Goal: Book appointment/travel/reservation

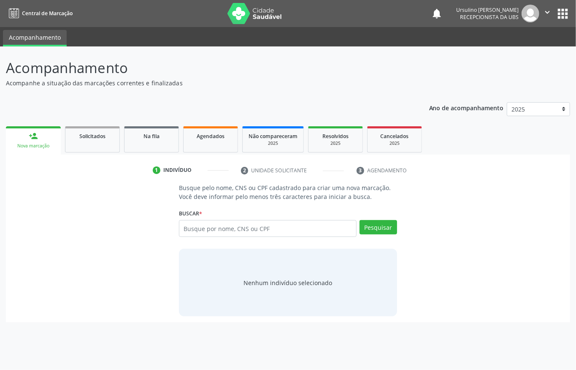
click at [212, 227] on input "text" at bounding box center [268, 228] width 178 height 17
click at [191, 233] on input "text" at bounding box center [268, 228] width 178 height 17
type input "700803461184281"
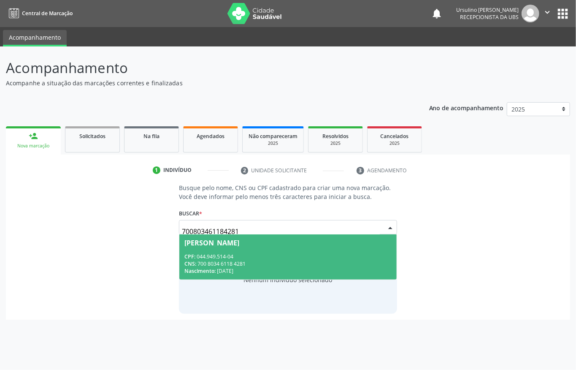
click at [225, 271] on div "Nascimento: [DATE]" at bounding box center [287, 270] width 207 height 7
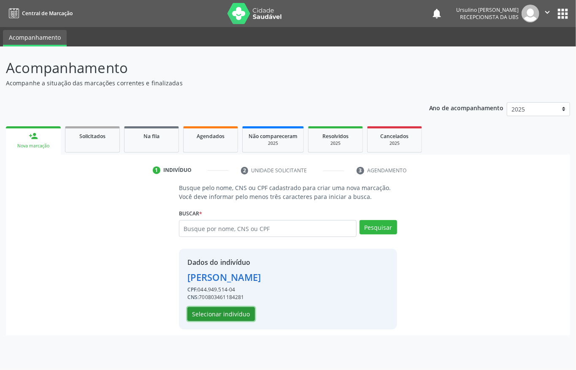
click at [225, 313] on button "Selecionar indivíduo" at bounding box center [221, 314] width 68 height 14
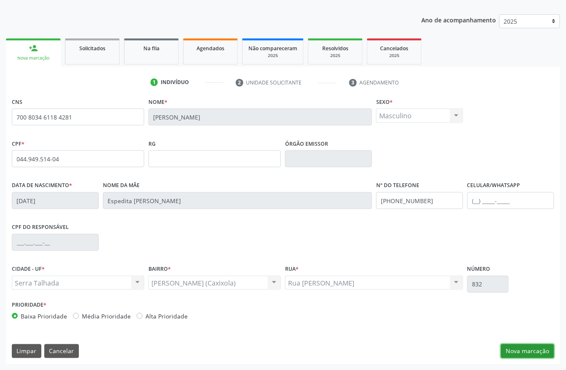
click at [515, 350] on button "Nova marcação" at bounding box center [527, 351] width 53 height 14
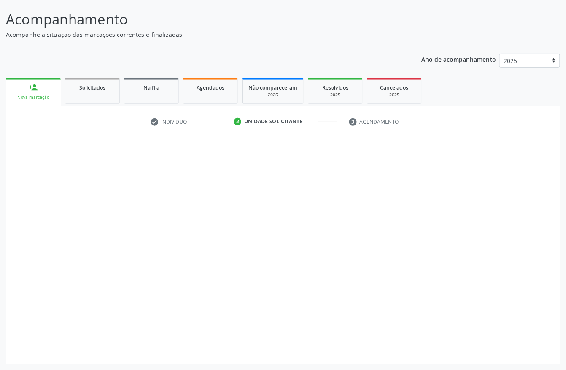
scroll to position [49, 0]
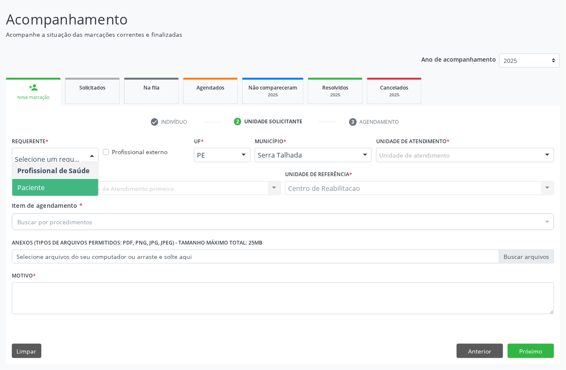
click at [44, 183] on span "Paciente" at bounding box center [30, 187] width 27 height 9
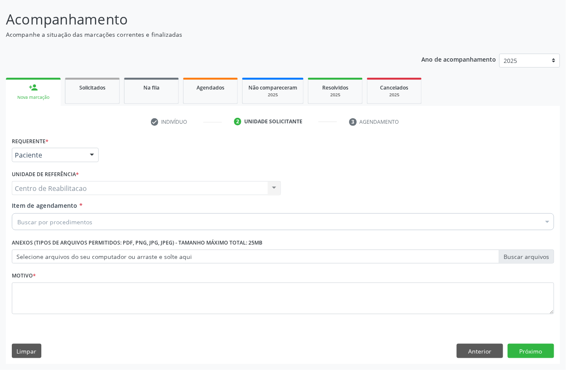
click at [32, 203] on span "Item de agendamento" at bounding box center [45, 205] width 66 height 8
click at [17, 213] on input "Item de agendamento *" at bounding box center [17, 221] width 0 height 17
click at [36, 188] on div "Centro de Reabilitacao Centro de Reabilitacao Nenhum resultado encontrado para:…" at bounding box center [146, 188] width 269 height 14
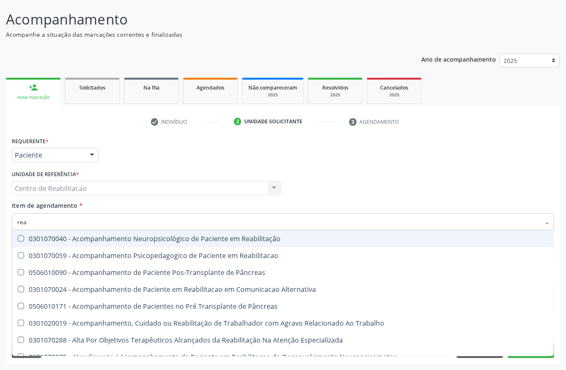
type input "reab"
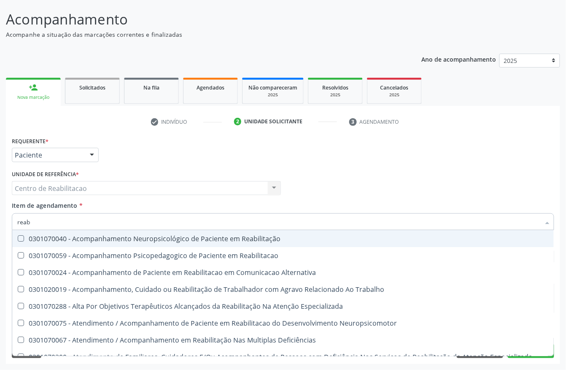
click at [39, 223] on input "reab" at bounding box center [278, 221] width 523 height 17
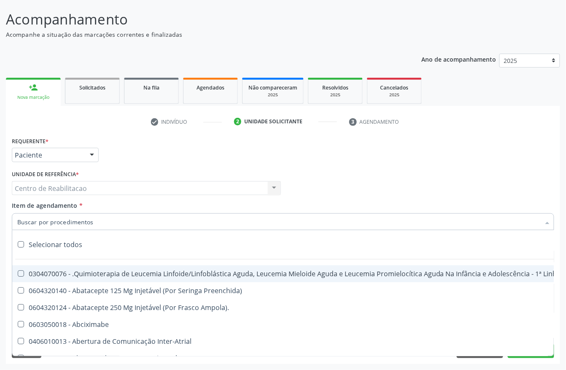
click at [157, 157] on div "Requerente * Paciente Profissional de Saúde Paciente Nenhum resultado encontrad…" at bounding box center [283, 151] width 547 height 33
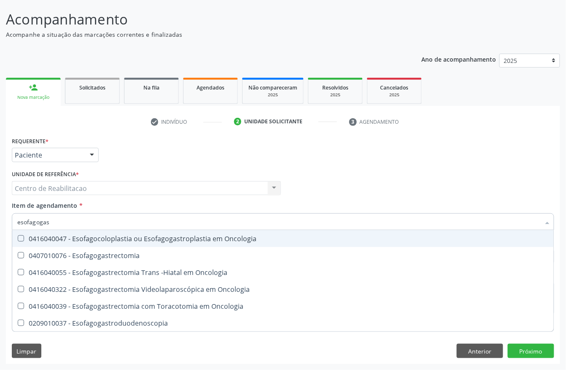
type input "esofagogast"
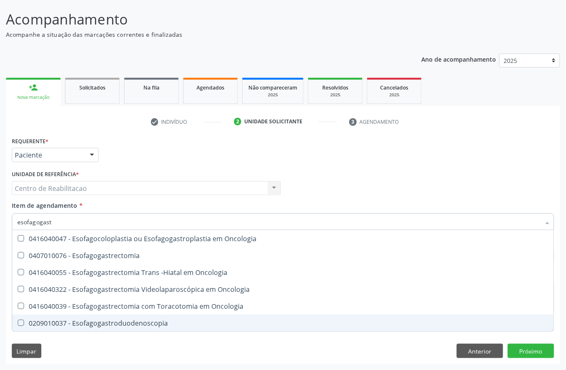
click at [133, 328] on span "0209010037 - Esofagogastroduodenoscopia" at bounding box center [283, 322] width 542 height 17
checkbox Esofagogastroduodenoscopia "true"
click at [127, 341] on div "Requerente * Paciente Profissional de Saúde Paciente Nenhum resultado encontrad…" at bounding box center [283, 249] width 555 height 229
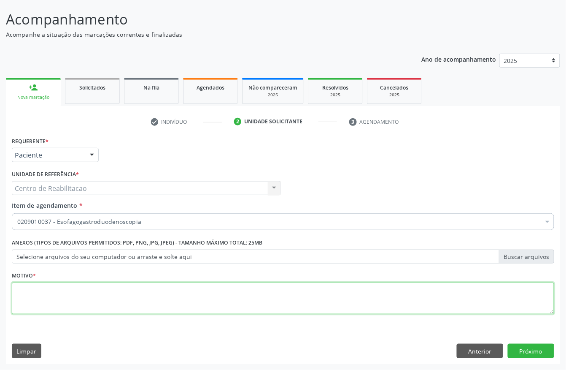
click at [95, 306] on textarea at bounding box center [283, 298] width 543 height 32
type textarea "a"
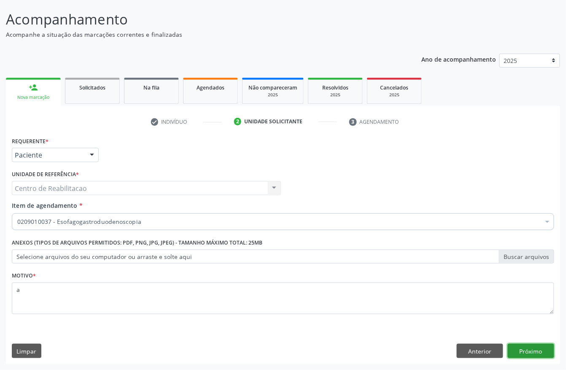
click at [514, 345] on button "Próximo" at bounding box center [531, 351] width 46 height 14
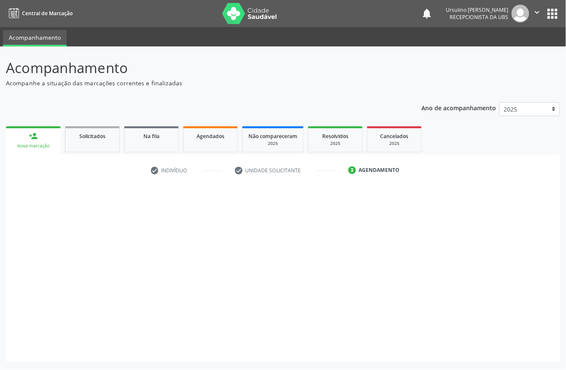
scroll to position [0, 0]
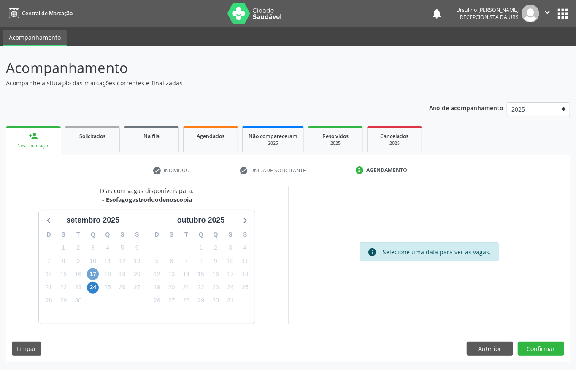
click at [92, 269] on span "17" at bounding box center [93, 274] width 12 height 12
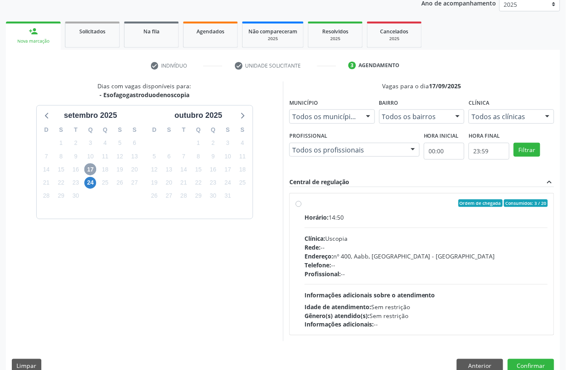
scroll to position [121, 0]
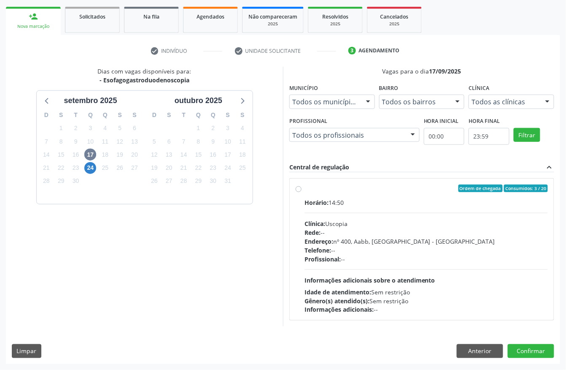
click at [340, 213] on div "Horário: 14:50 Clínica: Uscopia Rede: -- Endereço: nº 400, Aabb, [GEOGRAPHIC_DA…" at bounding box center [426, 256] width 243 height 116
click at [302, 192] on input "Ordem de chegada Consumidos: 3 / 20 Horário: 14:50 Clínica: Uscopia Rede: -- En…" at bounding box center [299, 188] width 6 height 8
radio input "true"
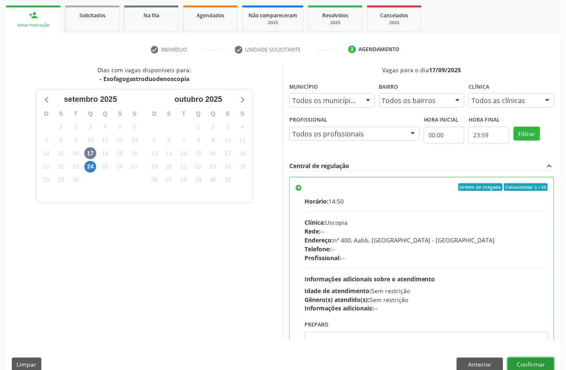
click at [538, 365] on button "Confirmar" at bounding box center [531, 364] width 46 height 14
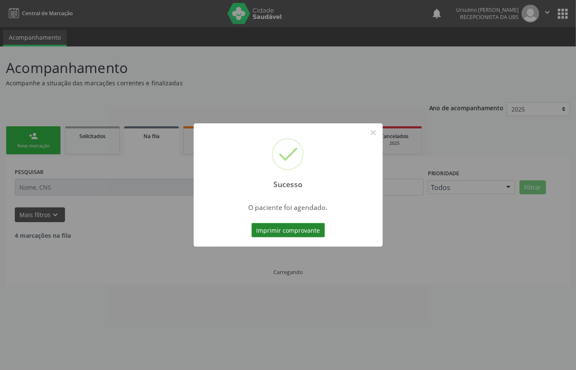
click at [276, 231] on button "Imprimir comprovante" at bounding box center [288, 230] width 73 height 14
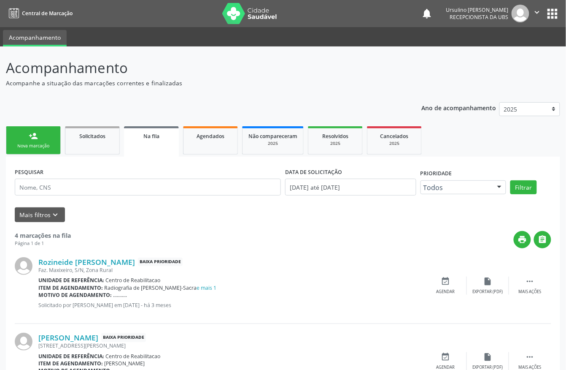
click at [46, 133] on link "person_add Nova marcação" at bounding box center [33, 140] width 55 height 28
click at [46, 149] on link "person_add Nova marcação" at bounding box center [33, 140] width 55 height 28
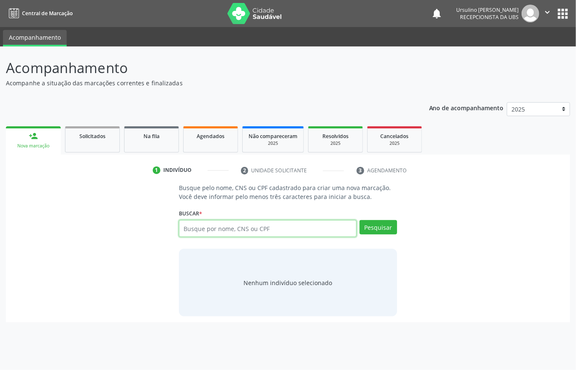
click at [210, 225] on input "text" at bounding box center [268, 228] width 178 height 17
type input "700803461184281"
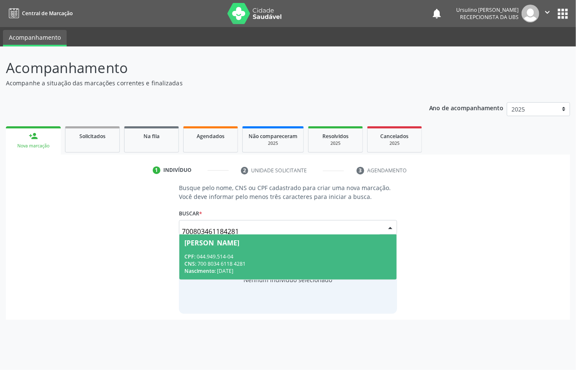
click at [224, 249] on span "[PERSON_NAME] CPF: 044.949.514-04 CNS: 700 8034 6118 4281 Nascimento: [DATE]" at bounding box center [287, 256] width 217 height 45
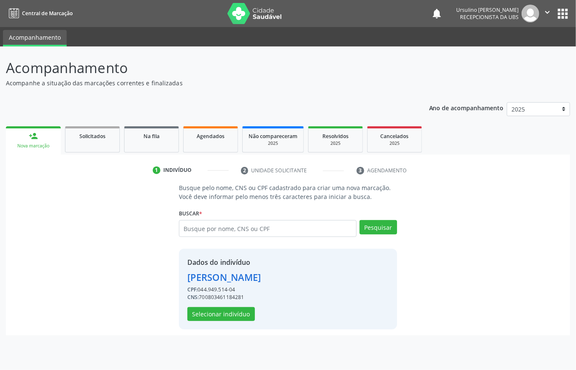
click at [219, 279] on div "[PERSON_NAME]" at bounding box center [224, 277] width 74 height 14
click at [217, 311] on button "Selecionar indivíduo" at bounding box center [221, 314] width 68 height 14
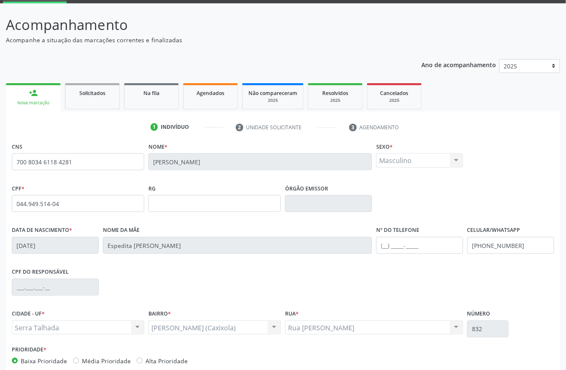
scroll to position [88, 0]
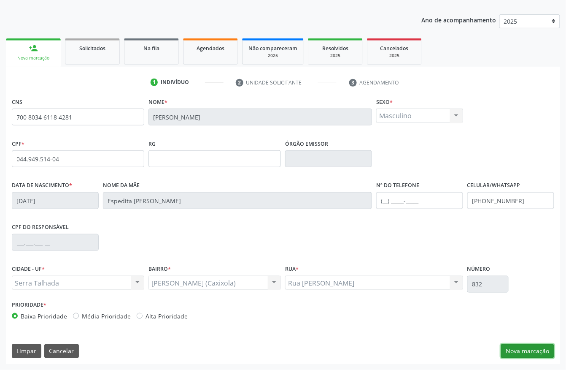
click at [526, 346] on button "Nova marcação" at bounding box center [527, 351] width 53 height 14
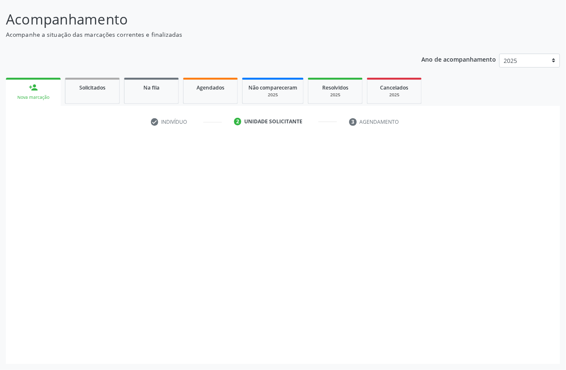
scroll to position [49, 0]
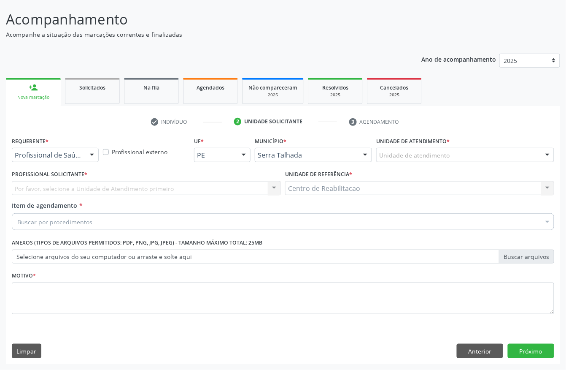
click at [71, 159] on div "Profissional de Saúde" at bounding box center [55, 155] width 87 height 14
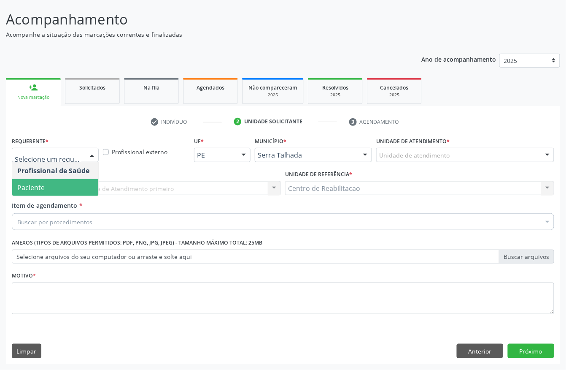
click at [58, 184] on span "Paciente" at bounding box center [55, 187] width 86 height 17
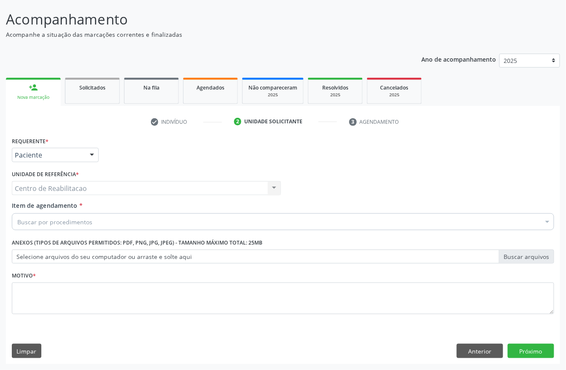
click at [58, 184] on div "Centro de Reabilitacao Centro de Reabilitacao Nenhum resultado encontrado para:…" at bounding box center [146, 188] width 269 height 14
click at [57, 184] on div "Centro de Reabilitacao Centro de Reabilitacao Nenhum resultado encontrado para:…" at bounding box center [146, 188] width 269 height 14
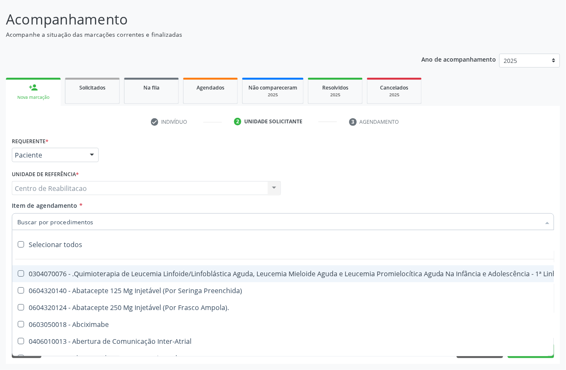
click at [42, 222] on input "Item de agendamento *" at bounding box center [278, 221] width 523 height 17
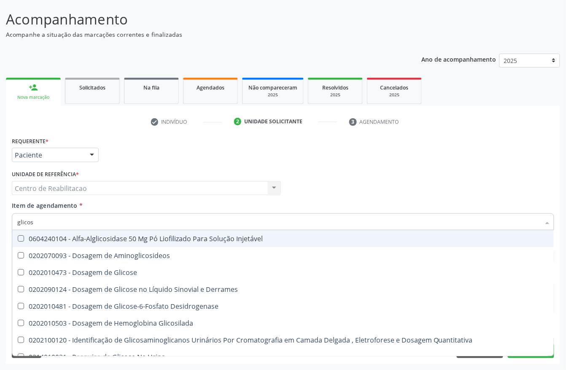
type input "glicose"
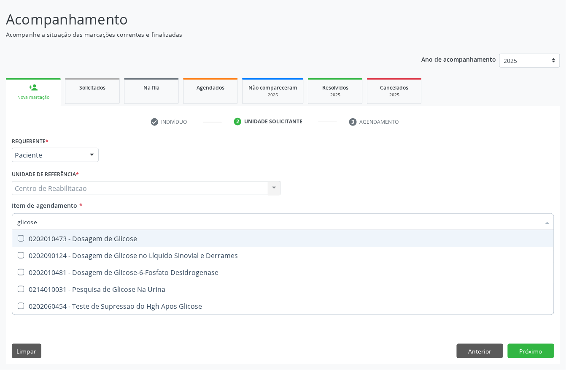
click at [41, 235] on div "0202010473 - Dosagem de Glicose" at bounding box center [283, 238] width 532 height 7
checkbox Glicose "true"
click at [41, 225] on input "glicose" at bounding box center [278, 221] width 523 height 17
checkbox Glicose "false"
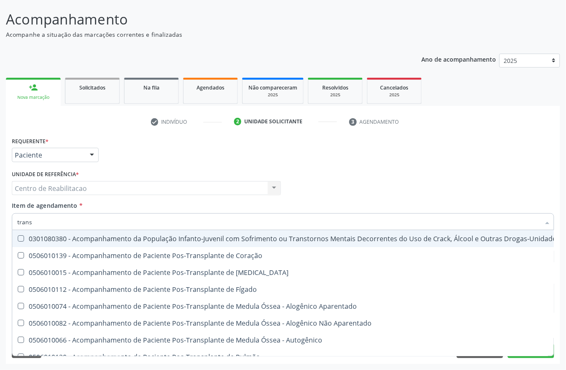
type input "transa"
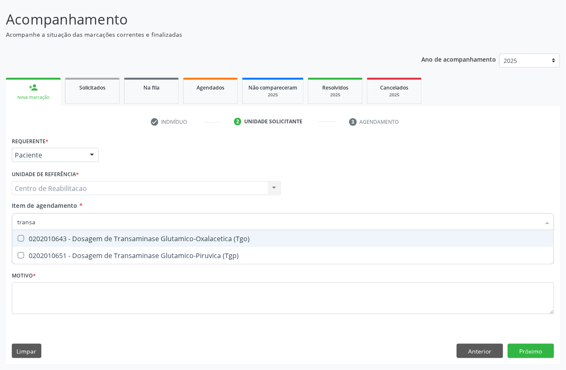
click at [49, 231] on span "0202010643 - Dosagem de Transaminase Glutamico-Oxalacetica (Tgo)" at bounding box center [283, 238] width 542 height 17
checkbox \(Tgo\) "true"
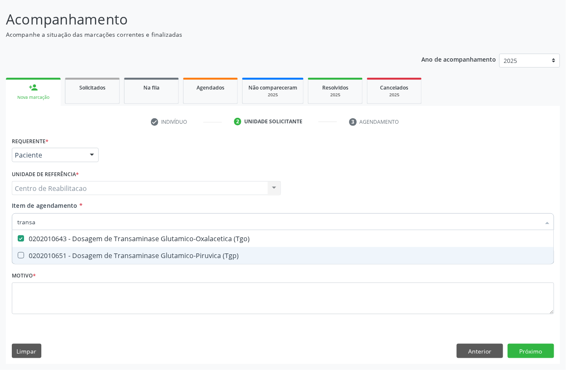
click at [48, 252] on div "0202010651 - Dosagem de Transaminase Glutamico-Piruvica (Tgp)" at bounding box center [283, 255] width 532 height 7
checkbox \(Tgp\) "true"
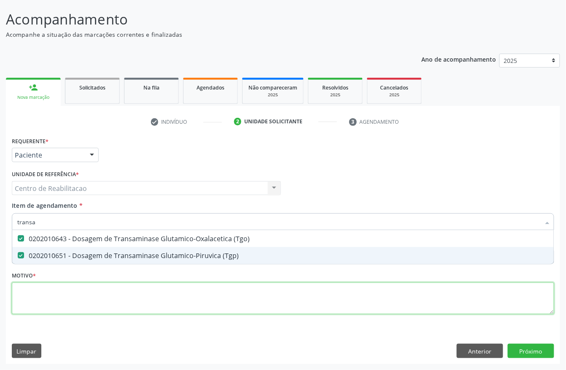
click at [73, 299] on div "Requerente * Paciente Profissional de Saúde Paciente Nenhum resultado encontrad…" at bounding box center [283, 230] width 543 height 191
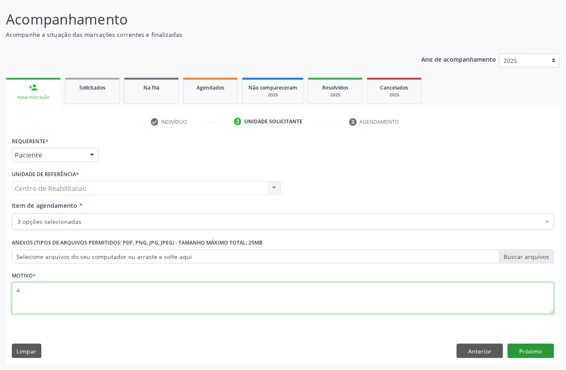
type textarea "a"
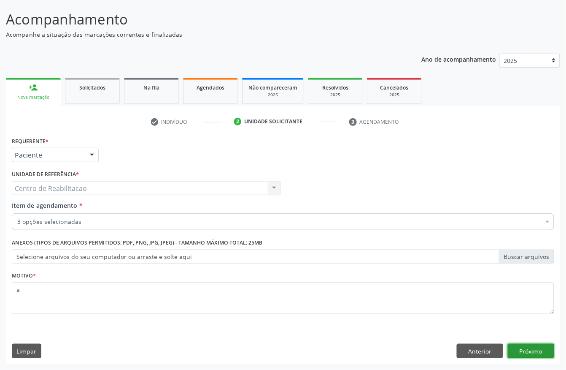
click at [533, 353] on button "Próximo" at bounding box center [531, 351] width 46 height 14
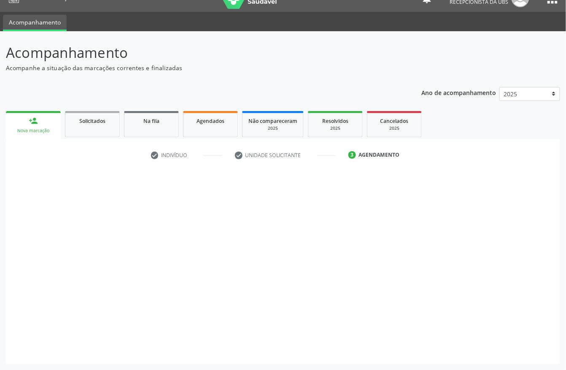
scroll to position [16, 0]
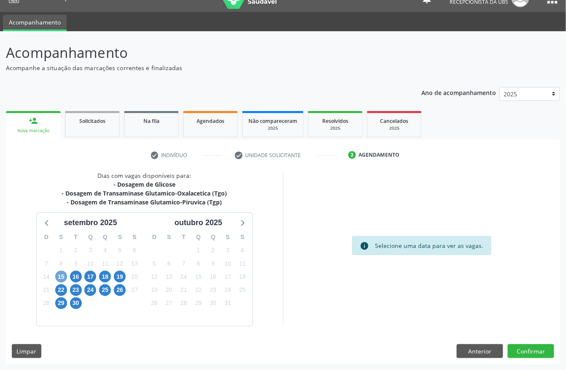
click at [57, 272] on span "15" at bounding box center [61, 277] width 12 height 12
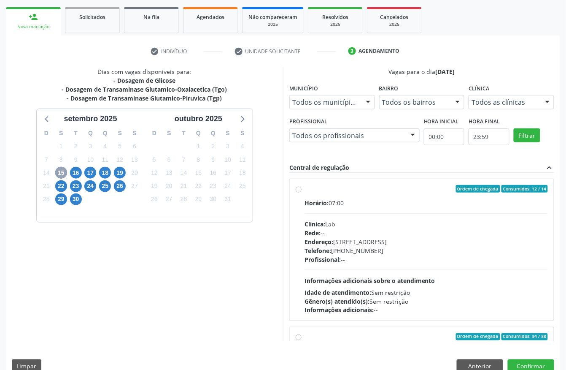
scroll to position [135, 0]
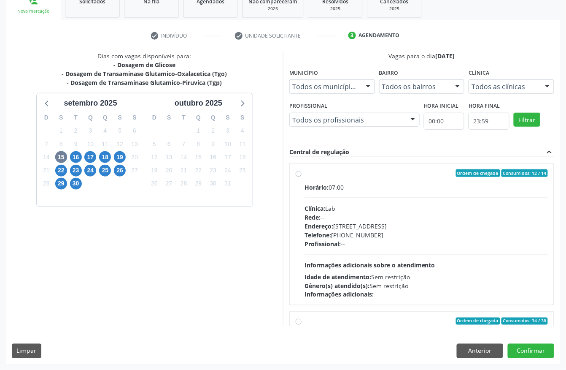
click at [353, 179] on label "Ordem de chegada Consumidos: 12 / 14 Horário: 07:00 Clínica: Lab Rede: -- Ender…" at bounding box center [426, 234] width 243 height 130
click at [302, 177] on input "Ordem de chegada Consumidos: 12 / 14 Horário: 07:00 Clínica: Lab Rede: -- Ender…" at bounding box center [299, 173] width 6 height 8
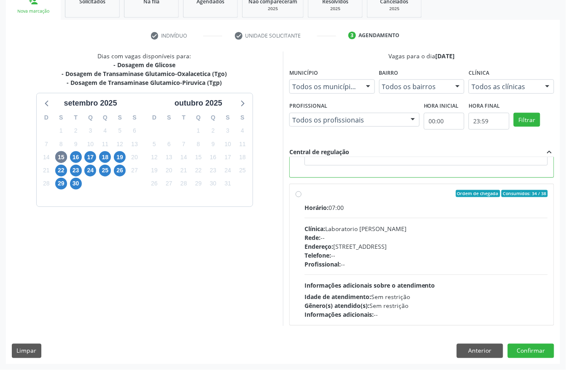
scroll to position [191, 0]
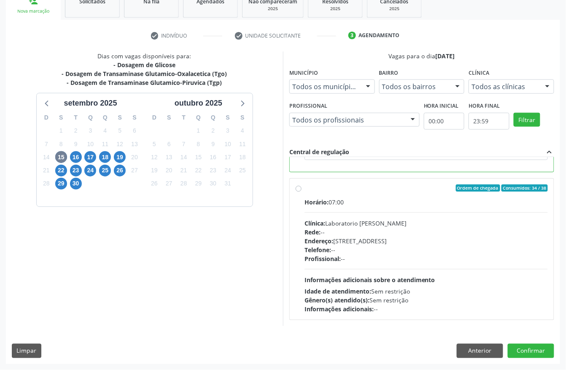
click at [389, 203] on div "Horário: 07:00" at bounding box center [426, 201] width 243 height 9
click at [302, 192] on input "Ordem de chegada Consumidos: 34 / 38 Horário: 07:00 Clínica: Laboratorio [PERSO…" at bounding box center [299, 188] width 6 height 8
radio input "false"
radio input "true"
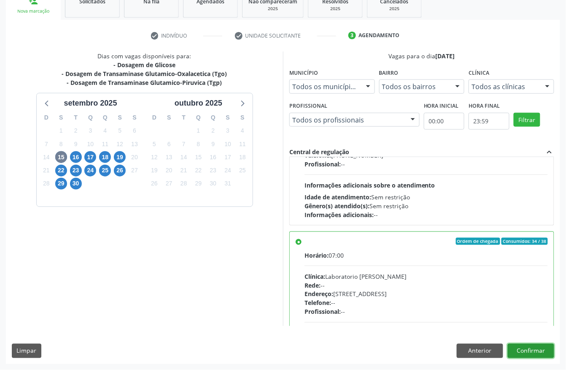
click at [522, 344] on button "Confirmar" at bounding box center [531, 351] width 46 height 14
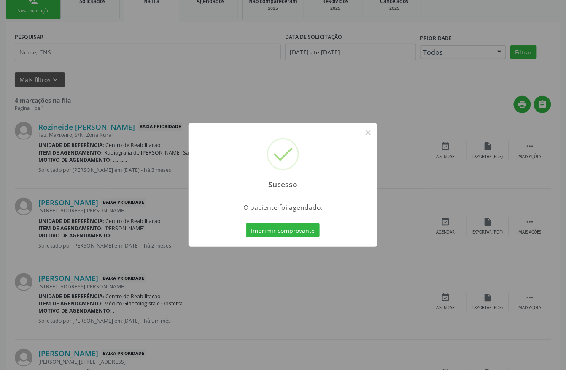
scroll to position [0, 0]
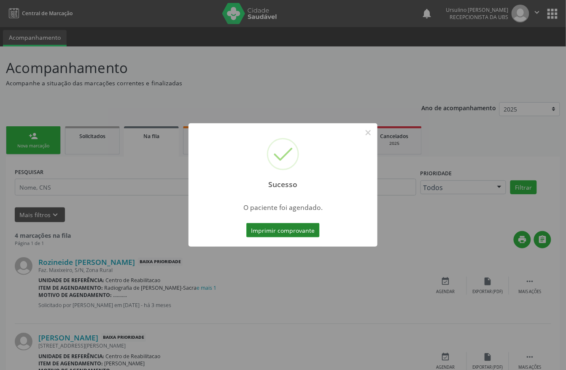
click at [270, 233] on button "Imprimir comprovante" at bounding box center [282, 230] width 73 height 14
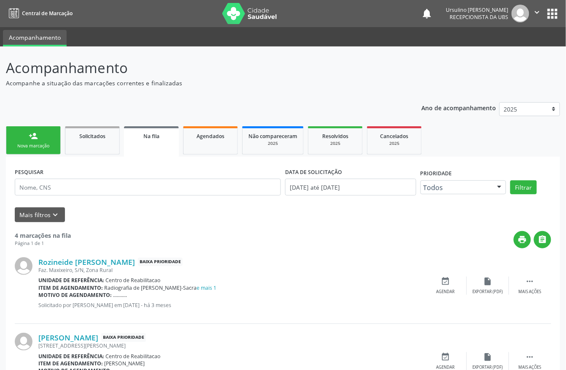
click at [34, 144] on div "Nova marcação" at bounding box center [33, 146] width 42 height 6
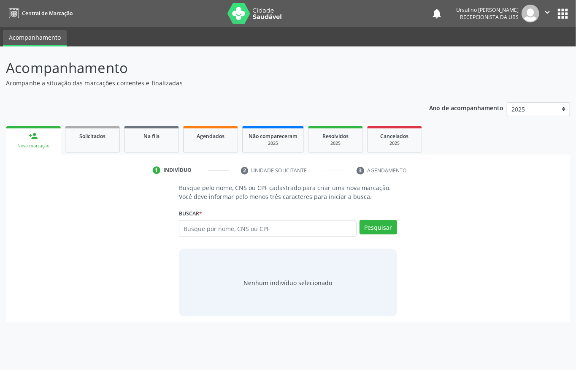
click at [51, 138] on link "person_add Nova marcação" at bounding box center [33, 140] width 55 height 28
click at [237, 230] on input "text" at bounding box center [268, 228] width 178 height 17
type input "700703911859676"
click at [367, 237] on div "Pesquisar" at bounding box center [377, 231] width 41 height 23
click at [368, 232] on button "Pesquisar" at bounding box center [379, 227] width 38 height 14
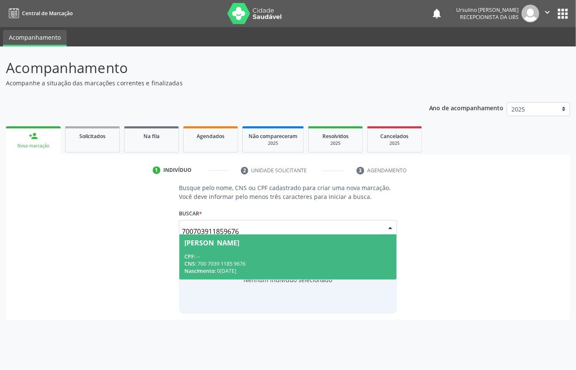
click at [274, 265] on div "CNS: 700 7039 1185 9676" at bounding box center [287, 263] width 207 height 7
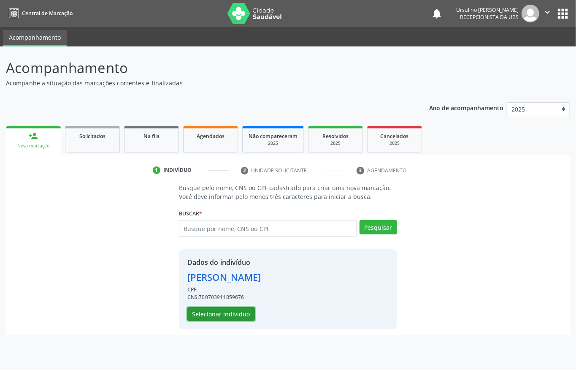
click at [203, 317] on button "Selecionar indivíduo" at bounding box center [221, 314] width 68 height 14
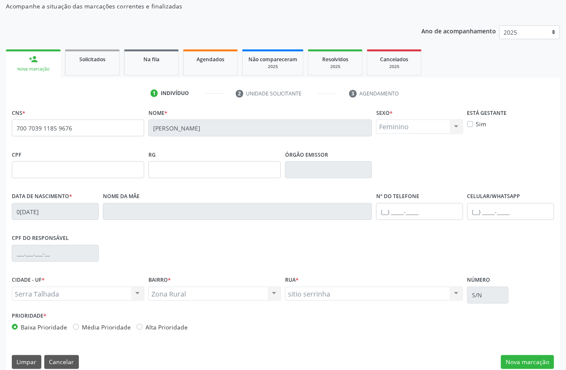
scroll to position [88, 0]
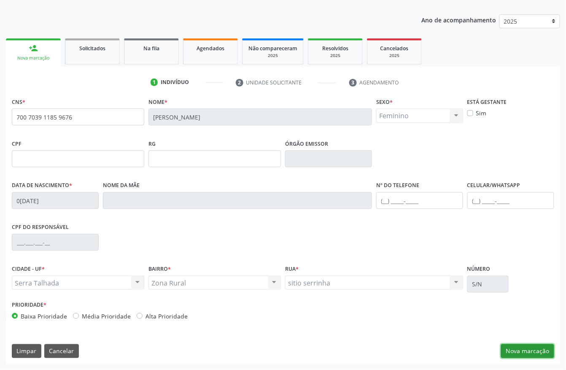
click at [521, 344] on button "Nova marcação" at bounding box center [527, 351] width 53 height 14
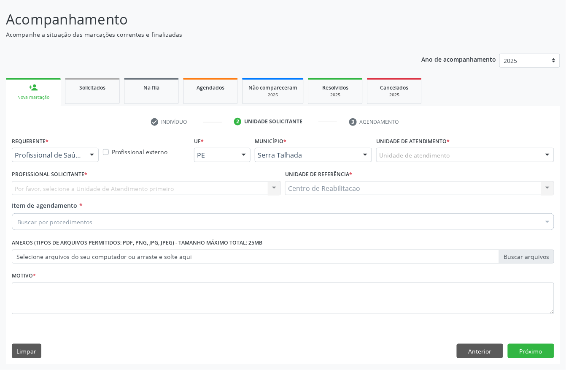
scroll to position [49, 0]
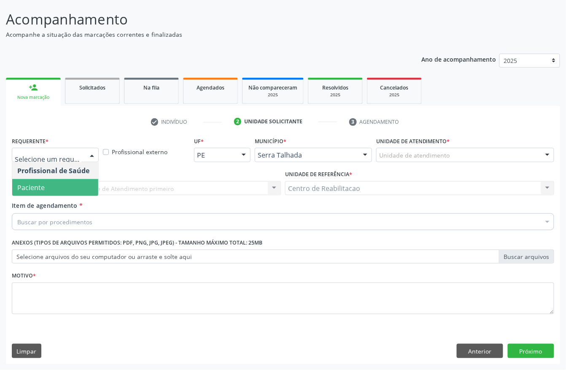
click at [51, 184] on span "Paciente" at bounding box center [55, 187] width 86 height 17
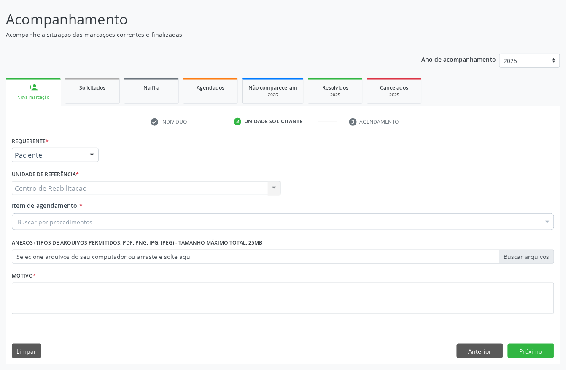
click at [51, 184] on div "Centro de Reabilitacao Centro de Reabilitacao Nenhum resultado encontrado para:…" at bounding box center [146, 188] width 269 height 14
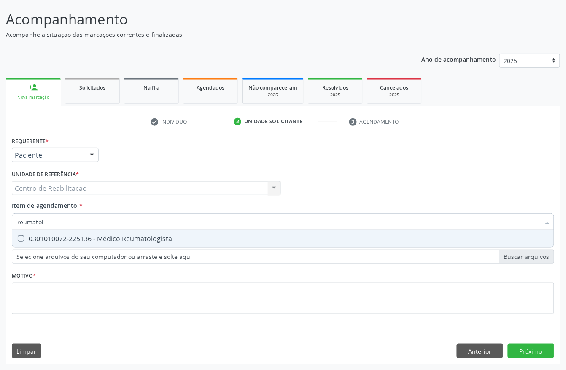
type input "reumatolo"
click at [52, 237] on div "0301010072-225136 - Médico Reumatologista" at bounding box center [283, 238] width 532 height 7
checkbox Reumatologista "true"
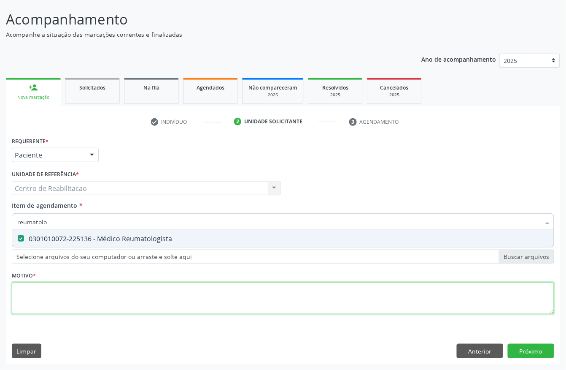
click at [48, 296] on div "Requerente * Paciente Profissional de Saúde Paciente Nenhum resultado encontrad…" at bounding box center [283, 230] width 543 height 191
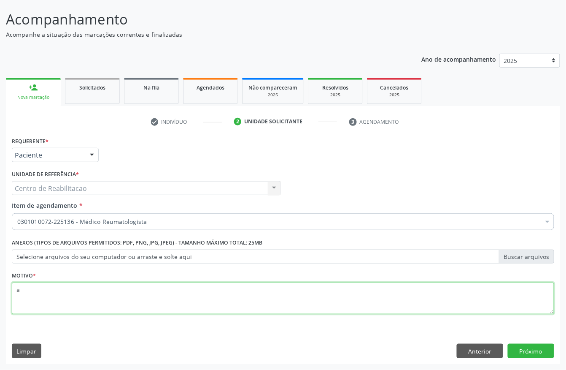
type textarea "a"
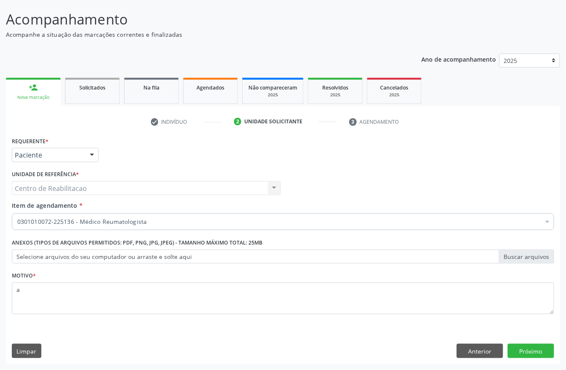
click at [525, 358] on div "Requerente * Paciente Profissional de Saúde Paciente Nenhum resultado encontrad…" at bounding box center [283, 249] width 555 height 229
click at [526, 354] on button "Próximo" at bounding box center [531, 351] width 46 height 14
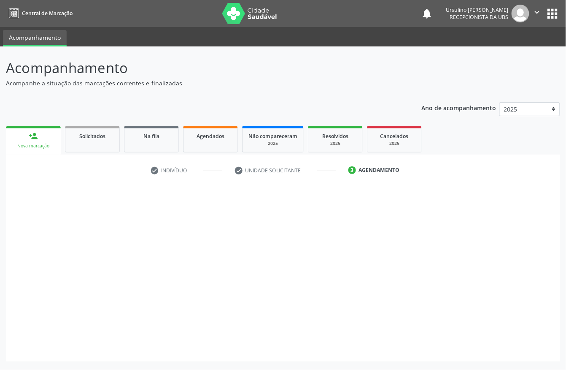
scroll to position [0, 0]
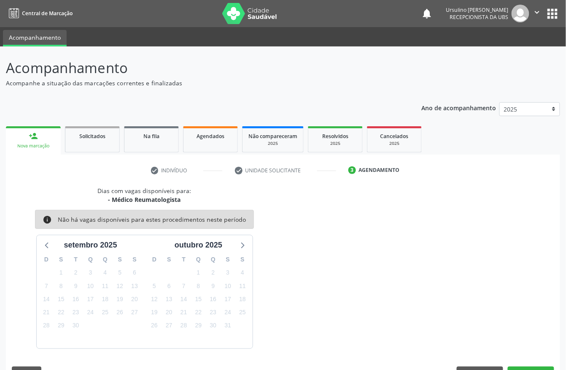
click at [541, 13] on icon "" at bounding box center [537, 12] width 9 height 9
click at [512, 49] on link "Sair" at bounding box center [516, 52] width 58 height 12
